Goal: Check status: Check status

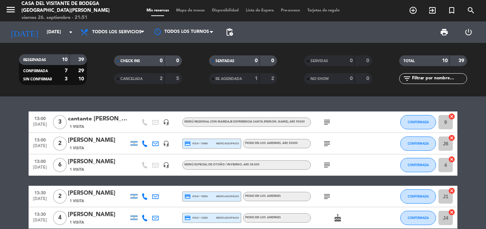
click at [396, 102] on div "13:00 [DATE] 3 cantante [PERSON_NAME] y esposa 1 Visita headset_mic Menú Region…" at bounding box center [243, 162] width 486 height 132
click at [64, 37] on input "[DATE]" at bounding box center [73, 32] width 60 height 12
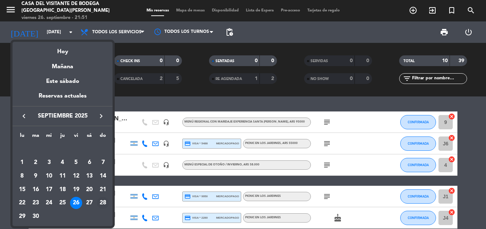
click at [98, 201] on div "28" at bounding box center [103, 203] width 12 height 12
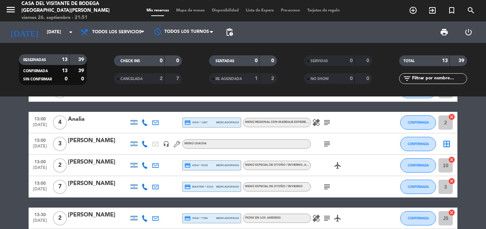
scroll to position [2, 0]
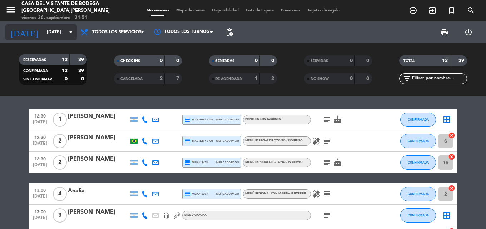
click at [52, 35] on input "[DATE]" at bounding box center [73, 32] width 60 height 12
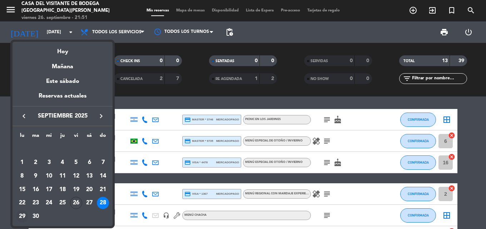
click at [24, 214] on div "29" at bounding box center [22, 216] width 12 height 12
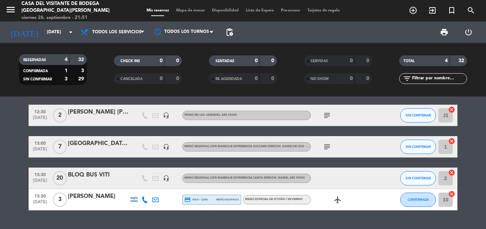
scroll to position [0, 0]
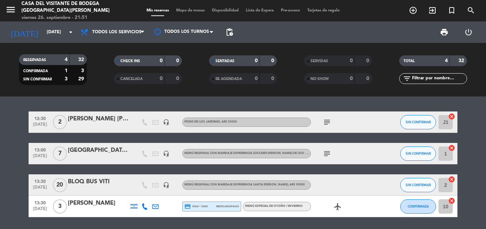
click at [330, 154] on icon "subject" at bounding box center [326, 153] width 9 height 9
click at [322, 124] on icon "subject" at bounding box center [326, 122] width 9 height 9
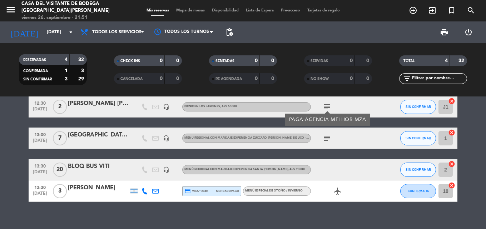
scroll to position [24, 0]
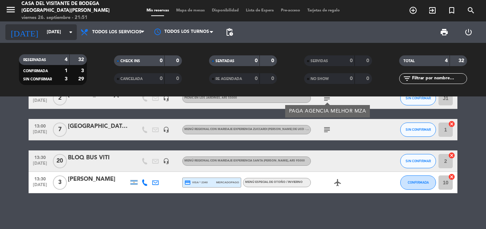
click at [70, 36] on icon "arrow_drop_down" at bounding box center [70, 32] width 9 height 9
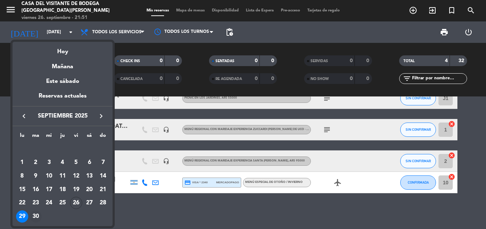
click at [31, 216] on div "30" at bounding box center [36, 216] width 12 height 12
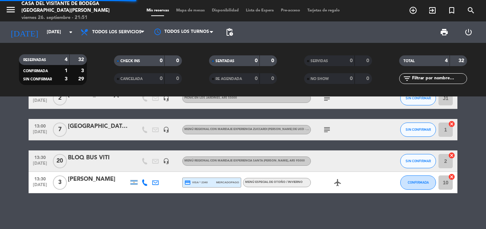
scroll to position [0, 0]
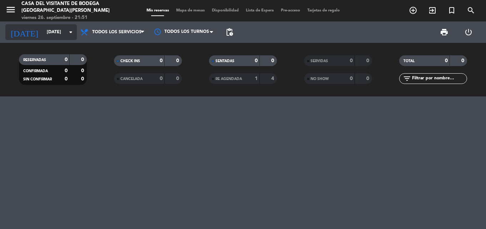
click at [49, 34] on input "[DATE]" at bounding box center [73, 32] width 60 height 12
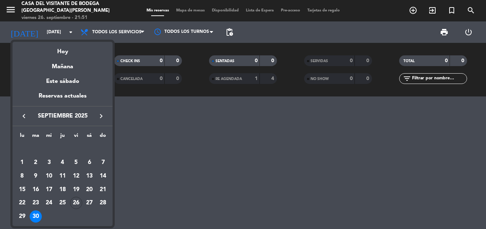
click at [100, 118] on icon "keyboard_arrow_right" at bounding box center [101, 116] width 9 height 9
click at [47, 163] on div "1" at bounding box center [49, 162] width 12 height 12
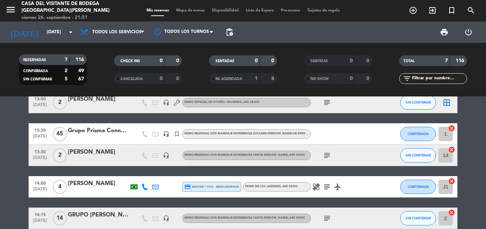
scroll to position [108, 0]
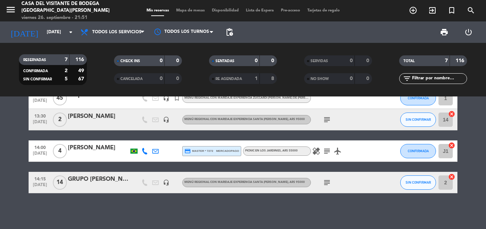
click at [324, 182] on icon "subject" at bounding box center [326, 182] width 9 height 9
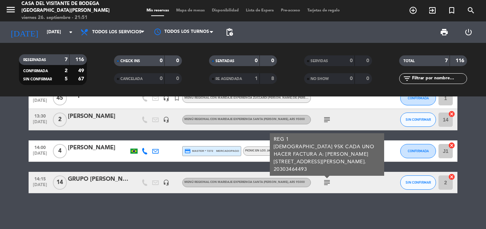
click at [254, 164] on div "09:30 [DATE] Grupo Prisma Connect headset_mic turned_in_not Vení a cocinar con …" at bounding box center [243, 98] width 429 height 190
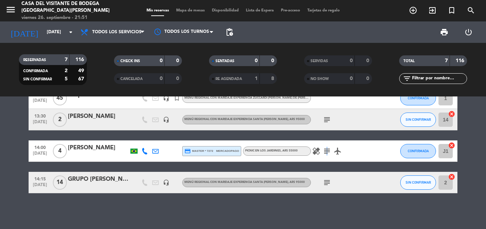
click at [326, 152] on icon "subject" at bounding box center [326, 151] width 9 height 9
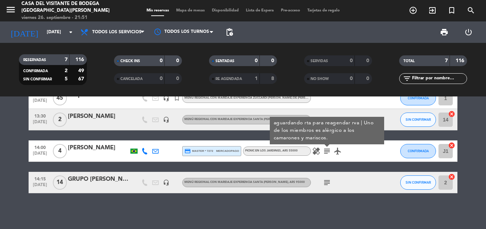
click at [396, 134] on div "09:30 [DATE] Grupo Prisma Connect headset_mic turned_in_not Vení a cocinar con …" at bounding box center [243, 98] width 429 height 190
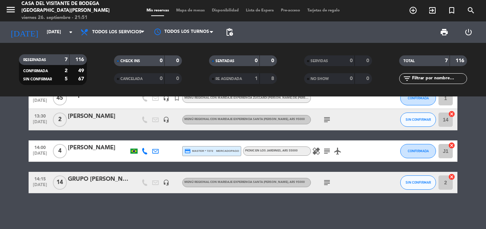
click at [323, 120] on icon "subject" at bounding box center [326, 119] width 9 height 9
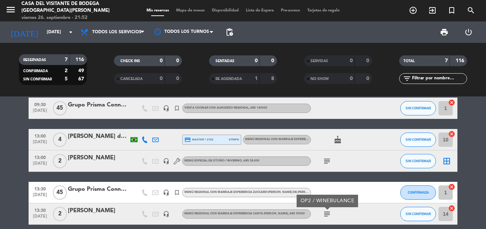
scroll to position [0, 0]
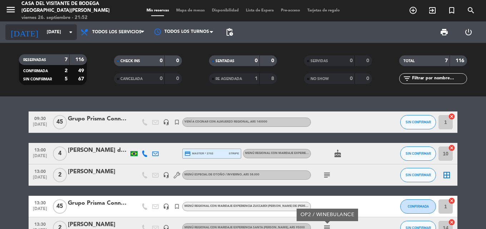
click at [64, 35] on input "[DATE]" at bounding box center [73, 32] width 60 height 12
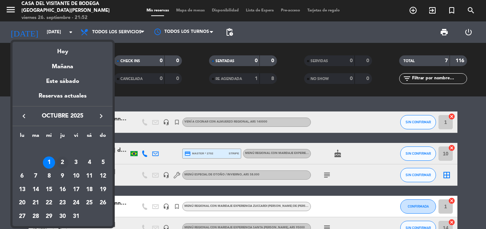
click at [64, 164] on div "2" at bounding box center [62, 162] width 12 height 12
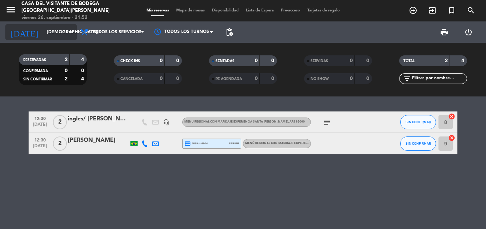
click at [62, 30] on input "[DEMOGRAPHIC_DATA][DATE]" at bounding box center [73, 32] width 60 height 12
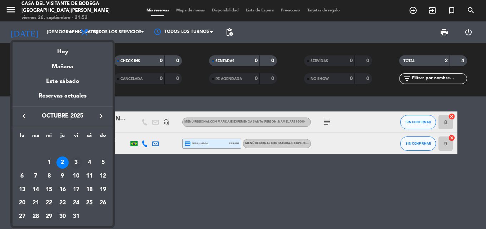
click at [75, 162] on div "3" at bounding box center [76, 162] width 12 height 12
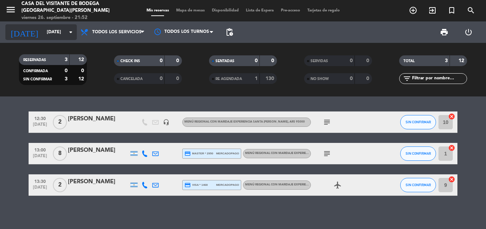
click at [65, 32] on input "[DATE]" at bounding box center [73, 32] width 60 height 12
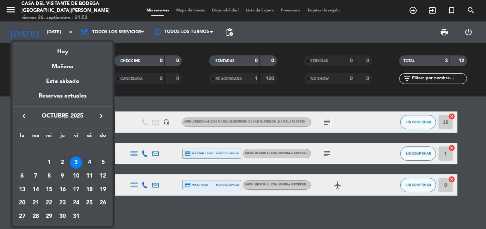
click at [93, 162] on div "4" at bounding box center [89, 162] width 12 height 12
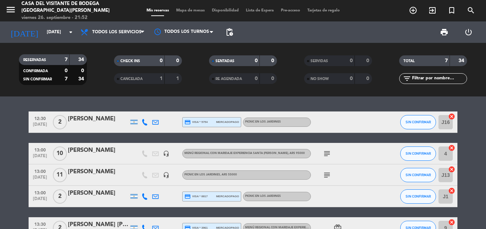
click at [325, 152] on icon "subject" at bounding box center [326, 153] width 9 height 9
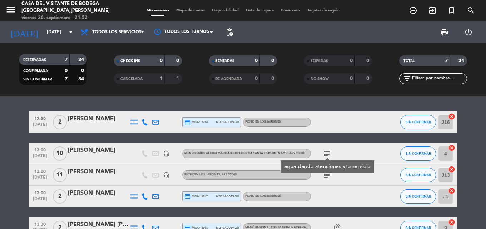
click at [15, 138] on bookings-row "12:30 [DATE] 2 [PERSON_NAME] credit_card visa * 5754 mercadopago Picnic en los …" at bounding box center [243, 201] width 486 height 180
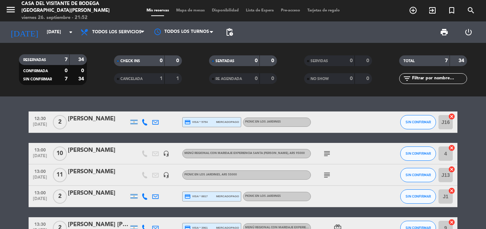
click at [330, 174] on icon "subject" at bounding box center [326, 175] width 9 height 9
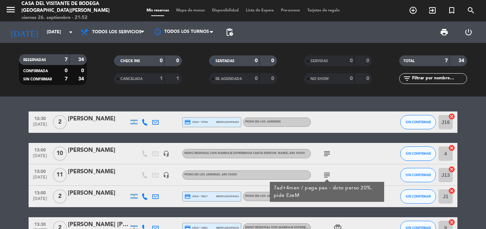
scroll to position [36, 0]
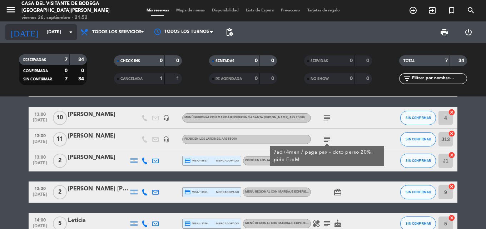
click at [53, 34] on input "[DATE]" at bounding box center [73, 32] width 60 height 12
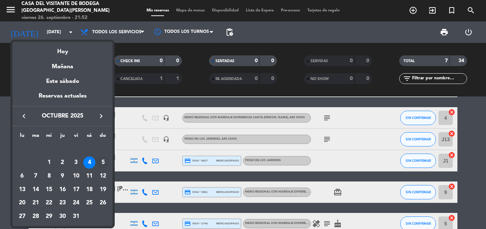
click at [104, 163] on div "5" at bounding box center [103, 162] width 12 height 12
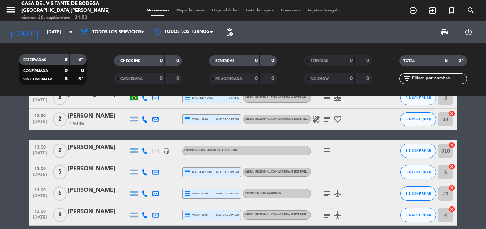
scroll to position [0, 0]
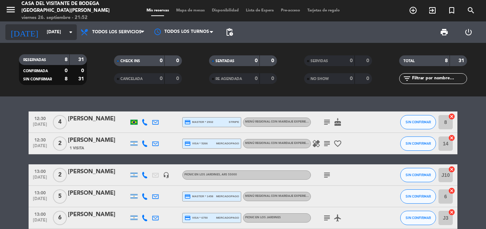
click at [53, 35] on input "[DATE]" at bounding box center [73, 32] width 60 height 12
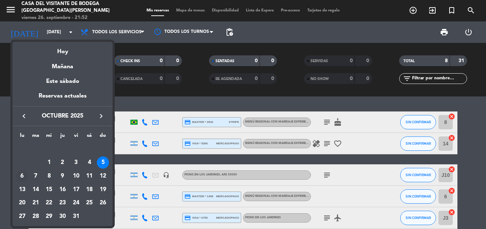
click at [23, 176] on div "6" at bounding box center [22, 176] width 12 height 12
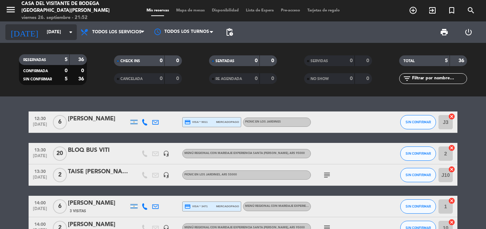
click at [46, 32] on input "[DATE]" at bounding box center [73, 32] width 60 height 12
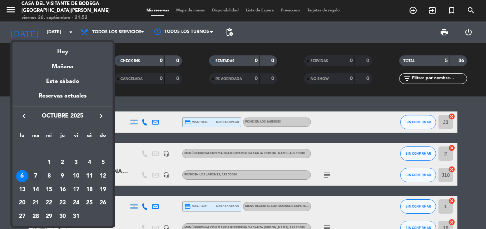
click at [39, 172] on div "7" at bounding box center [36, 176] width 12 height 12
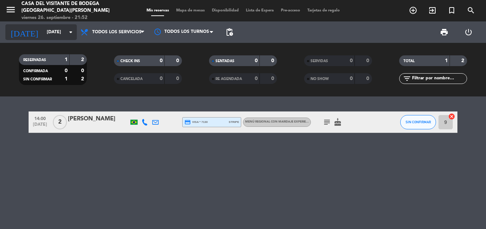
click at [51, 32] on input "[DATE]" at bounding box center [73, 32] width 60 height 12
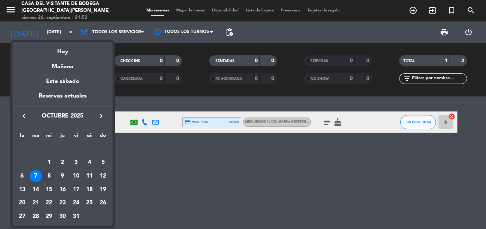
click at [46, 180] on div "8" at bounding box center [49, 176] width 12 height 12
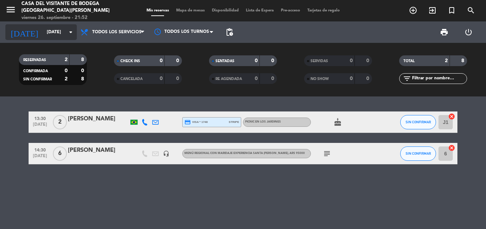
click at [57, 32] on input "[DATE]" at bounding box center [73, 32] width 60 height 12
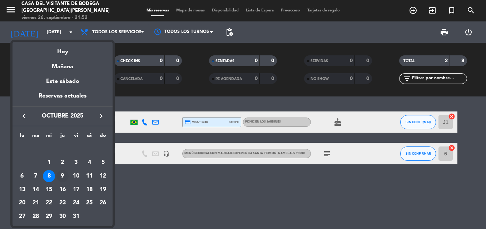
click at [64, 176] on div "9" at bounding box center [62, 176] width 12 height 12
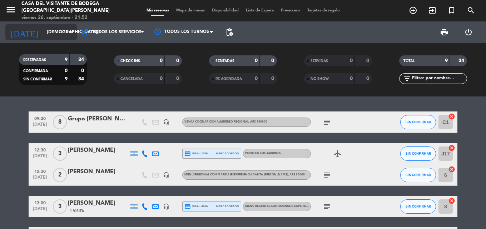
click at [60, 32] on input "[DEMOGRAPHIC_DATA][DATE]" at bounding box center [73, 32] width 60 height 12
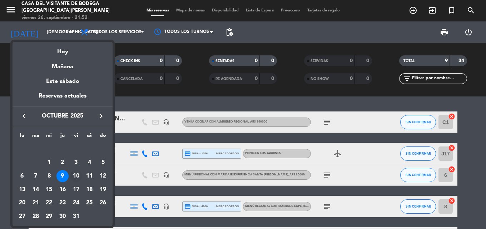
click at [75, 176] on div "10" at bounding box center [76, 176] width 12 height 12
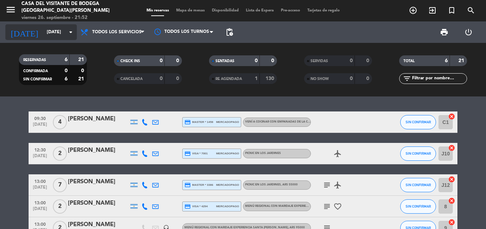
click at [53, 31] on input "[DATE]" at bounding box center [73, 32] width 60 height 12
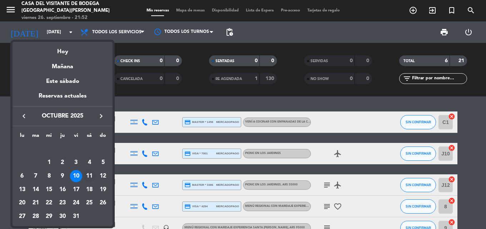
click at [86, 174] on div "11" at bounding box center [89, 176] width 12 height 12
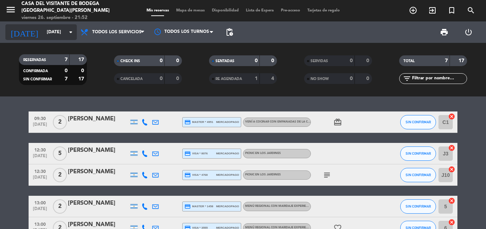
click at [55, 36] on input "[DATE]" at bounding box center [73, 32] width 60 height 12
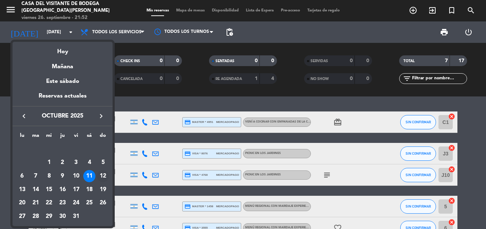
click at [98, 178] on div "12" at bounding box center [103, 176] width 12 height 12
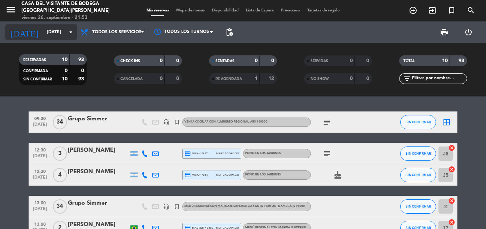
click at [62, 39] on div "[DATE] [DATE] arrow_drop_down" at bounding box center [40, 32] width 71 height 16
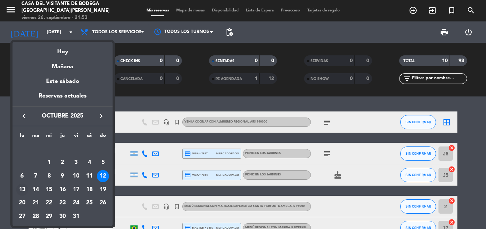
click at [22, 191] on div "13" at bounding box center [22, 190] width 12 height 12
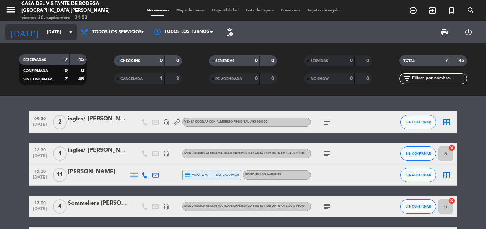
click at [56, 33] on input "[DATE]" at bounding box center [73, 32] width 60 height 12
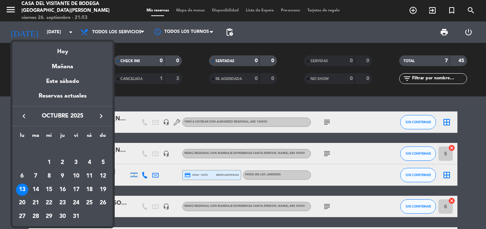
click at [37, 188] on div "14" at bounding box center [36, 190] width 12 height 12
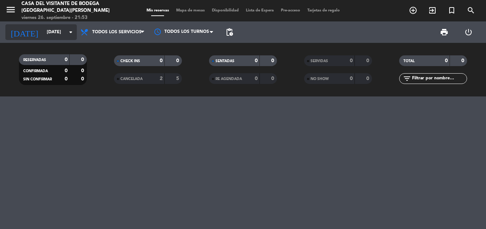
click at [55, 38] on input "[DATE]" at bounding box center [73, 32] width 60 height 12
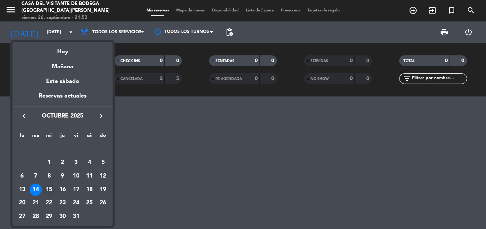
click at [49, 188] on div "15" at bounding box center [49, 190] width 12 height 12
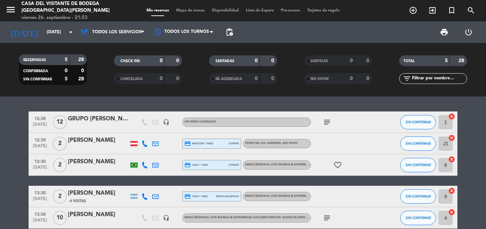
click at [330, 219] on icon "subject" at bounding box center [326, 218] width 9 height 9
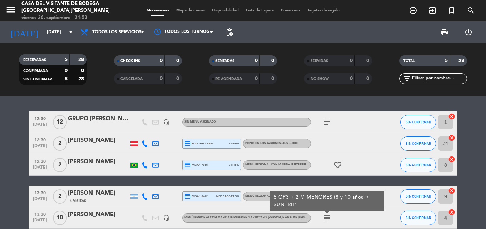
click at [327, 123] on icon "subject" at bounding box center [326, 122] width 9 height 9
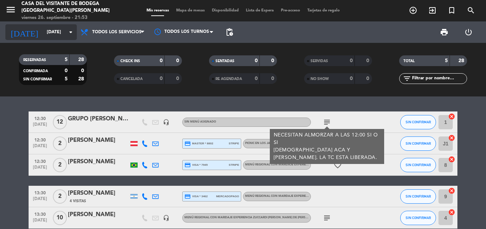
click at [68, 35] on icon "arrow_drop_down" at bounding box center [70, 32] width 9 height 9
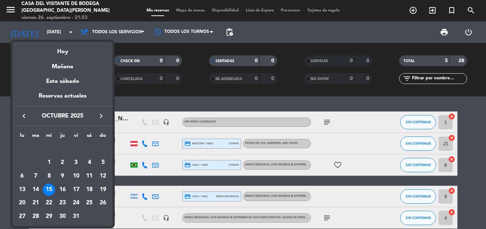
click at [65, 189] on div "16" at bounding box center [62, 190] width 12 height 12
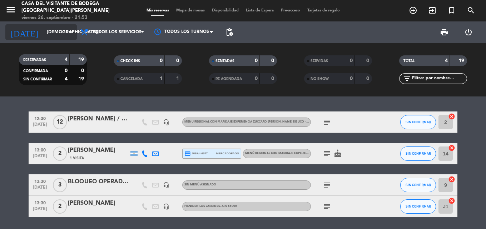
click at [67, 35] on icon "arrow_drop_down" at bounding box center [70, 32] width 9 height 9
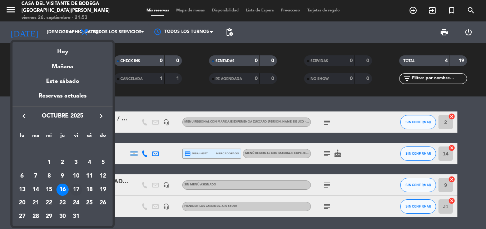
click at [78, 187] on div "17" at bounding box center [76, 190] width 12 height 12
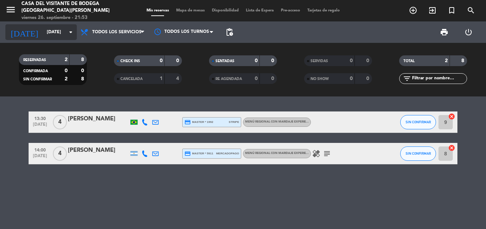
click at [68, 32] on icon "arrow_drop_down" at bounding box center [70, 32] width 9 height 9
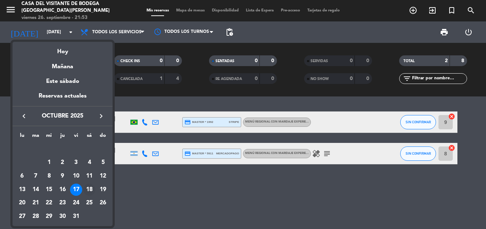
click at [90, 192] on div "18" at bounding box center [89, 190] width 12 height 12
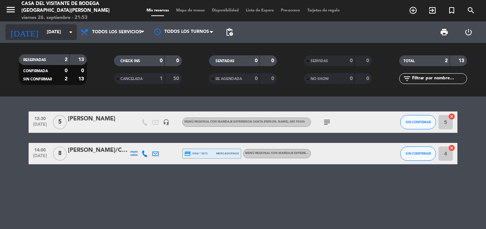
click at [66, 26] on input "[DATE]" at bounding box center [73, 32] width 60 height 12
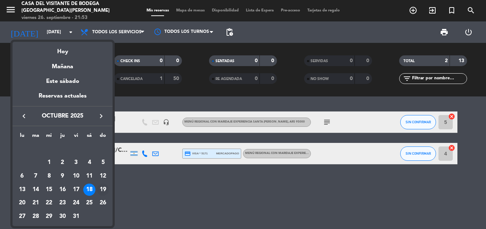
click at [101, 194] on div "19" at bounding box center [103, 190] width 12 height 12
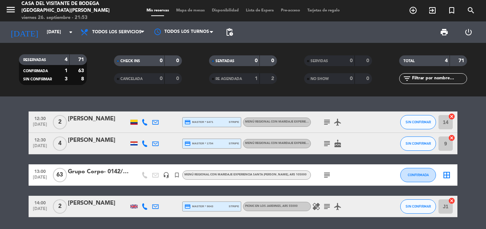
scroll to position [24, 0]
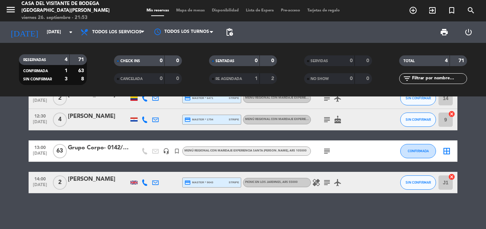
click at [326, 154] on icon "subject" at bounding box center [326, 151] width 9 height 9
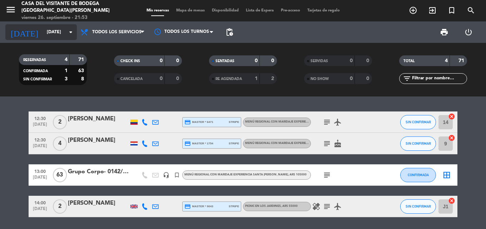
click at [60, 31] on input "[DATE]" at bounding box center [73, 32] width 60 height 12
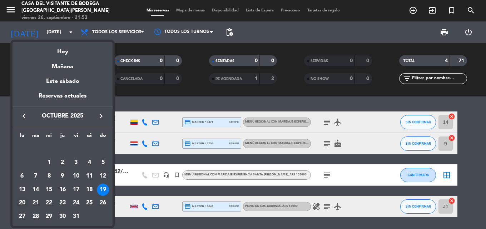
click at [23, 202] on div "20" at bounding box center [22, 203] width 12 height 12
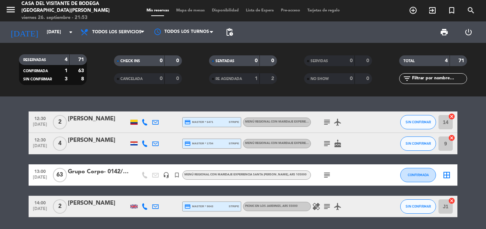
type input "[DATE]"
